Goal: Entertainment & Leisure: Consume media (video, audio)

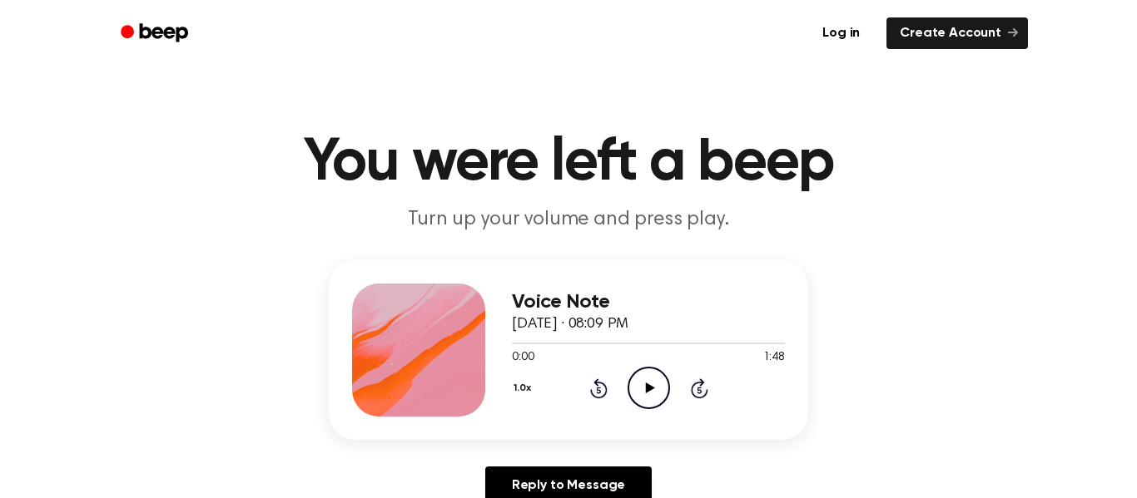
click at [642, 389] on icon "Play Audio" at bounding box center [648, 388] width 42 height 42
click at [642, 389] on icon "Pause Audio" at bounding box center [648, 388] width 42 height 42
click at [642, 389] on icon "Play Audio" at bounding box center [648, 388] width 42 height 42
click at [651, 389] on icon at bounding box center [648, 388] width 7 height 11
click at [647, 387] on icon at bounding box center [649, 388] width 9 height 11
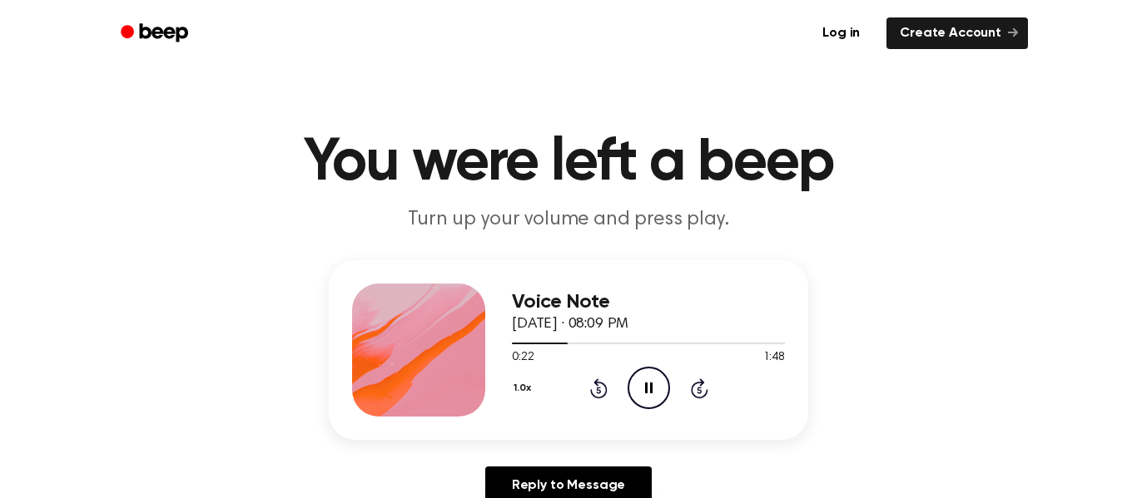
click at [646, 389] on icon at bounding box center [648, 388] width 7 height 11
click at [601, 389] on icon "Rewind 5 seconds" at bounding box center [598, 389] width 18 height 22
click at [600, 389] on icon "Rewind 5 seconds" at bounding box center [598, 389] width 18 height 22
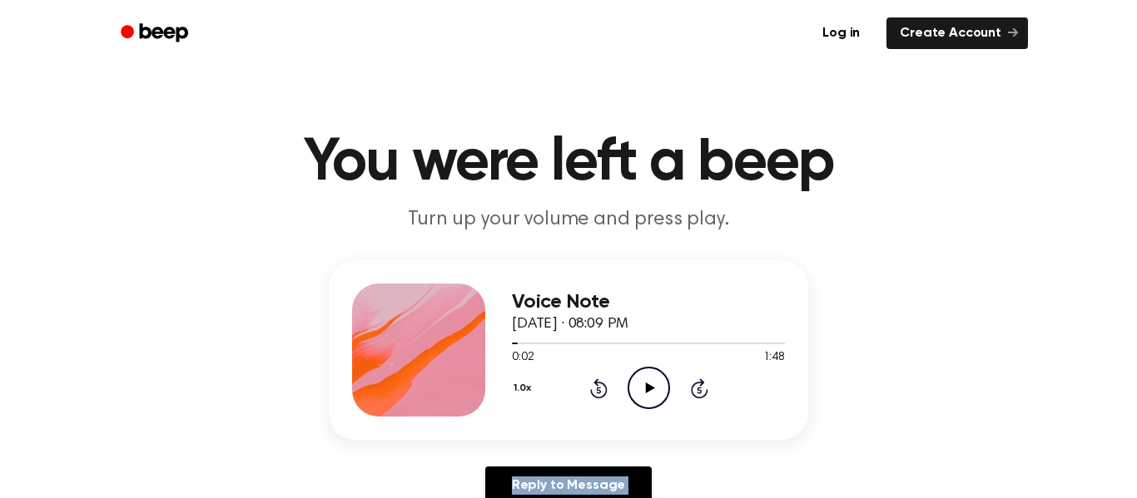
click at [600, 389] on icon "Rewind 5 seconds" at bounding box center [598, 389] width 18 height 22
click at [646, 392] on icon at bounding box center [649, 388] width 9 height 11
